Goal: Navigation & Orientation: Find specific page/section

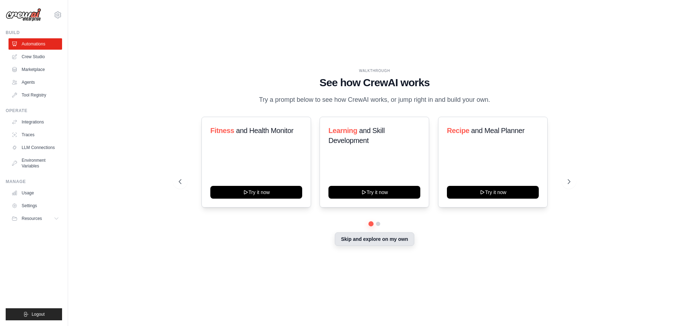
click at [388, 241] on button "Skip and explore on my own" at bounding box center [374, 238] width 79 height 13
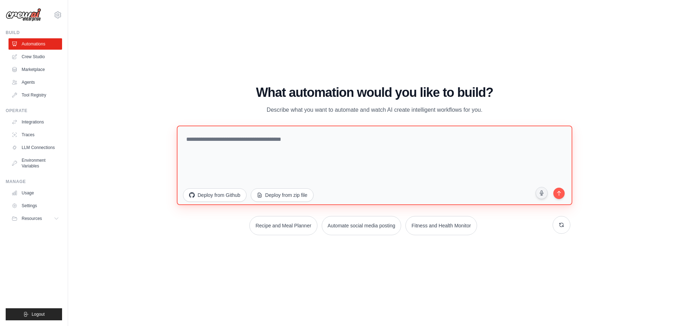
click at [219, 141] on textarea at bounding box center [374, 164] width 395 height 79
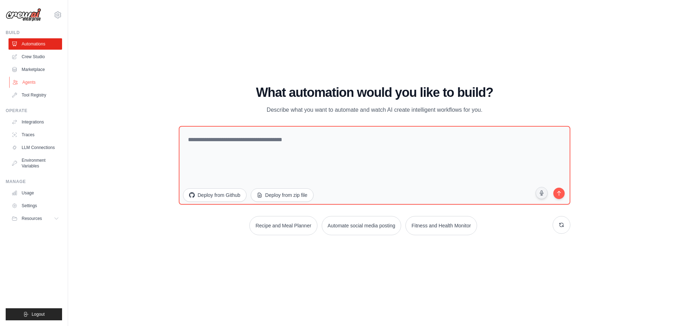
click at [31, 83] on link "Agents" at bounding box center [36, 82] width 54 height 11
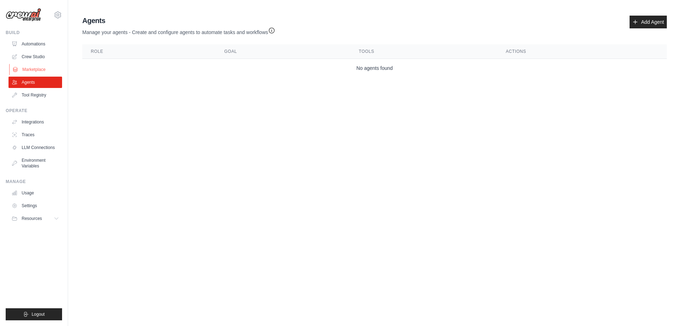
click at [25, 70] on link "Marketplace" at bounding box center [36, 69] width 54 height 11
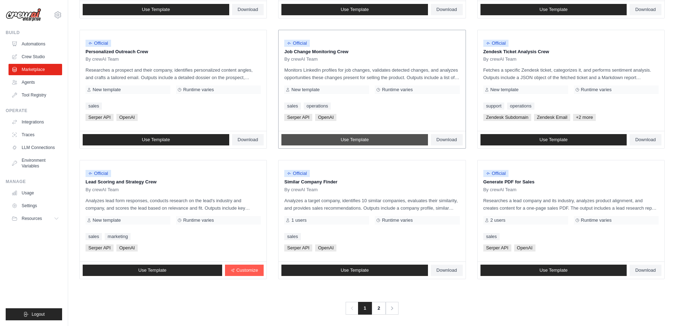
scroll to position [331, 0]
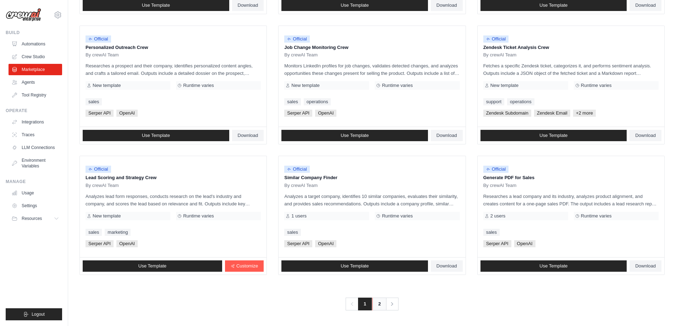
click at [383, 302] on link "2" at bounding box center [379, 304] width 14 height 13
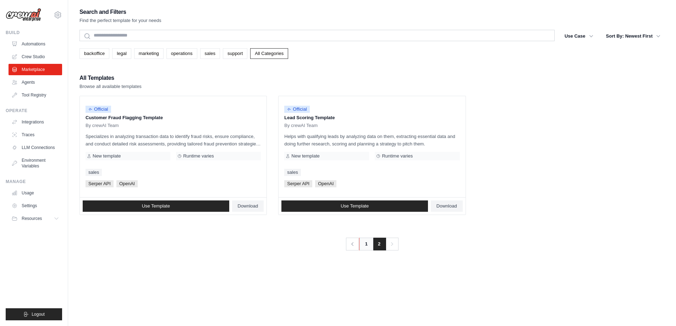
click at [366, 246] on link "1" at bounding box center [366, 244] width 14 height 13
